Goal: Understand process/instructions: Learn how to perform a task or action

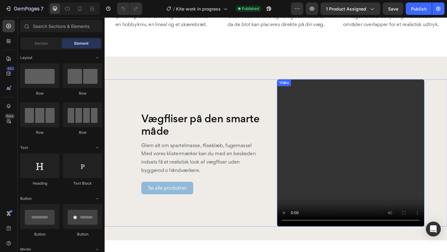
scroll to position [862, 0]
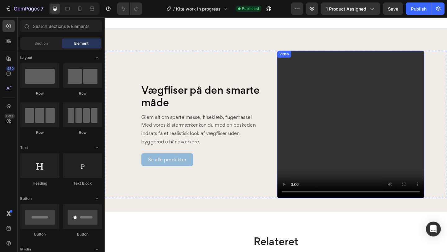
click at [404, 162] on video at bounding box center [372, 134] width 160 height 160
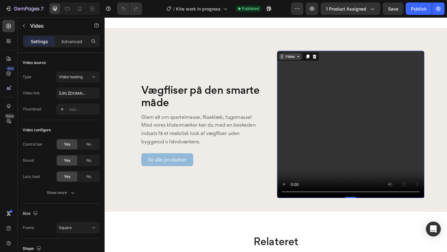
click at [303, 59] on div "Video" at bounding box center [306, 60] width 13 height 6
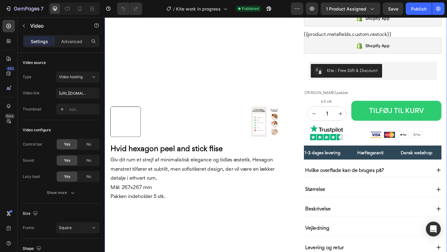
scroll to position [0, 0]
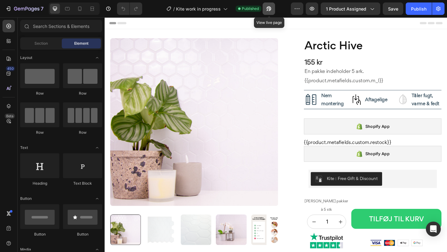
click at [271, 8] on icon "button" at bounding box center [269, 9] width 6 height 6
click at [272, 11] on icon "button" at bounding box center [269, 9] width 6 height 6
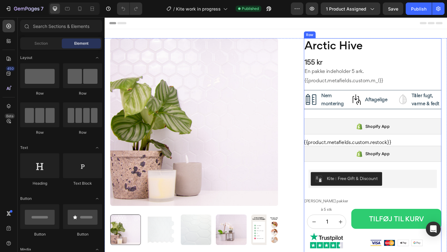
click at [379, 139] on icon at bounding box center [382, 135] width 8 height 7
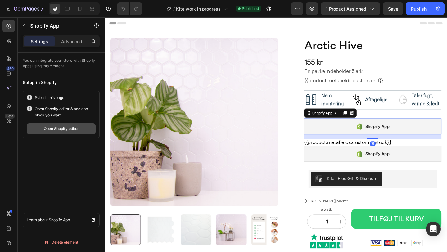
click at [67, 130] on div "Open Shopify editor" at bounding box center [61, 129] width 35 height 6
